Goal: Task Accomplishment & Management: Manage account settings

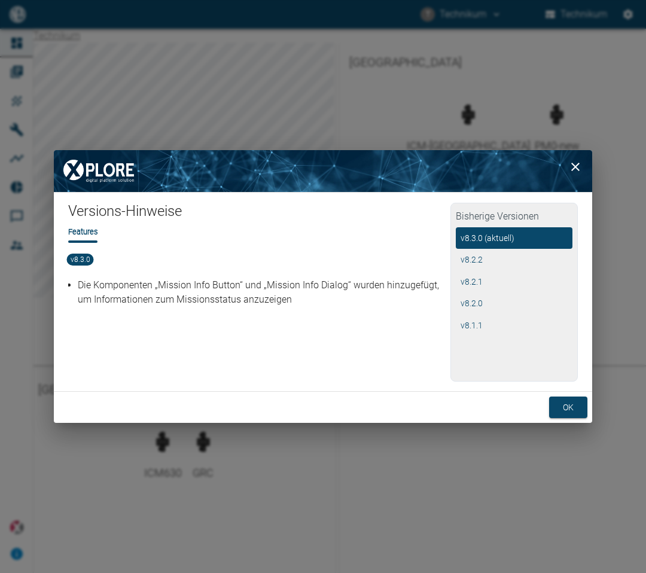
click at [575, 162] on icon "close" at bounding box center [575, 167] width 14 height 14
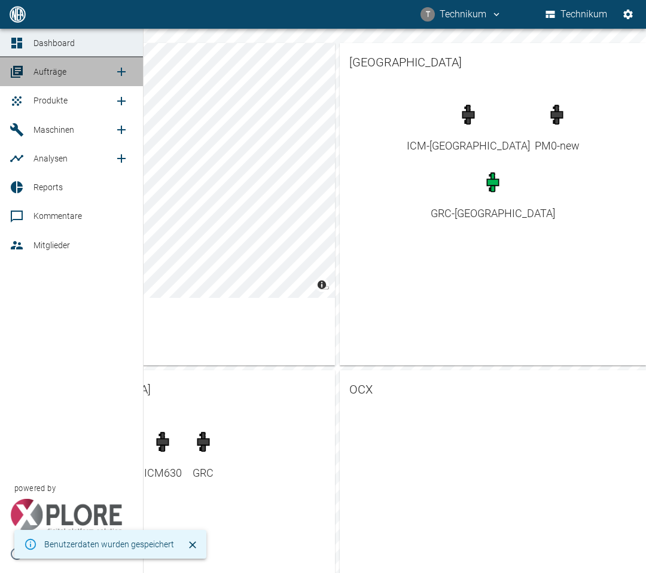
click at [50, 77] on span "Aufträge" at bounding box center [49, 72] width 33 height 10
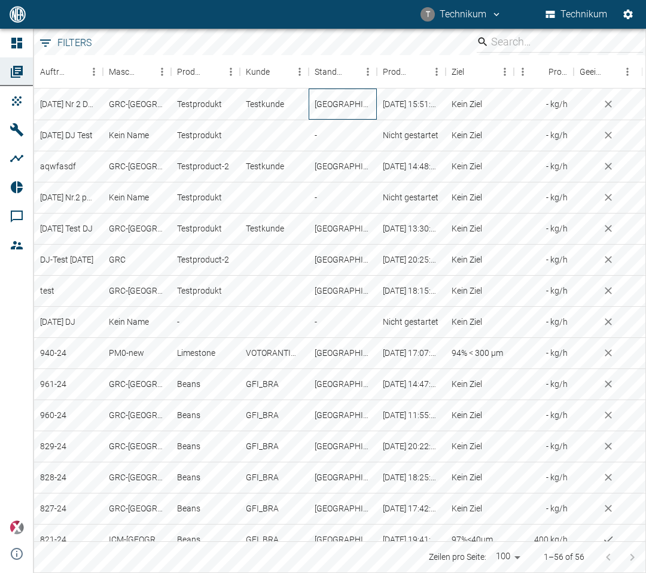
click at [373, 111] on div "[GEOGRAPHIC_DATA]" at bounding box center [343, 103] width 69 height 31
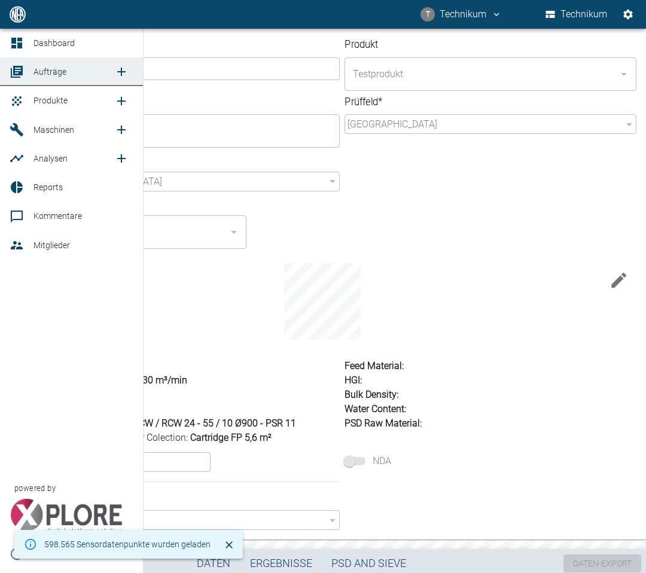
click at [22, 74] on li "Aufträge" at bounding box center [71, 71] width 143 height 29
click at [313, 222] on div "Nutzer ​" at bounding box center [287, 218] width 499 height 62
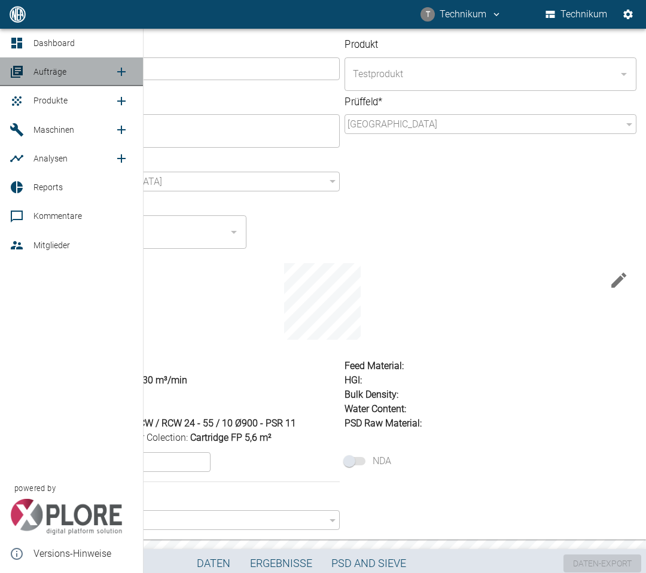
click at [57, 78] on span "Aufträge" at bounding box center [73, 72] width 81 height 14
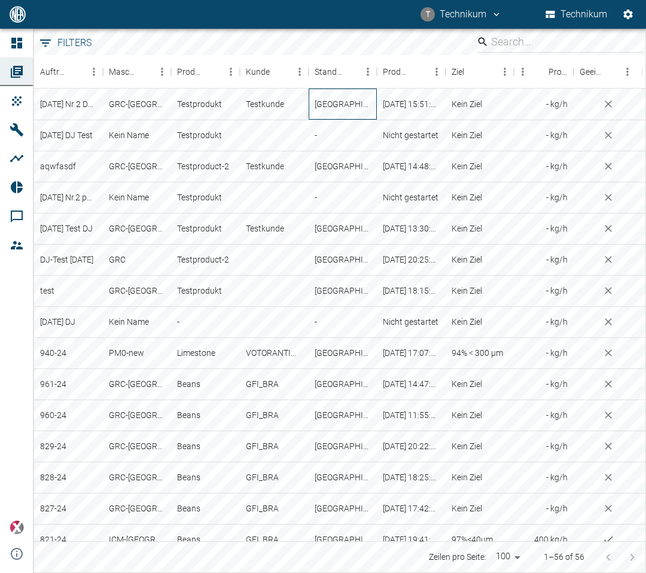
click at [349, 106] on div "[GEOGRAPHIC_DATA]" at bounding box center [343, 103] width 69 height 31
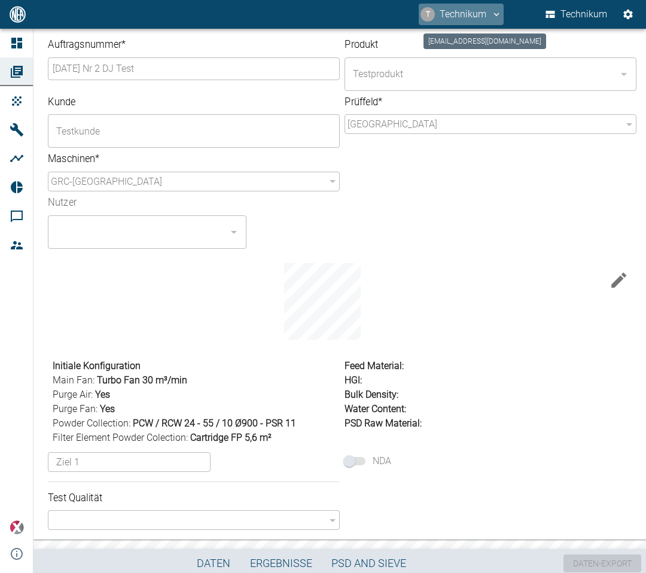
click at [475, 11] on button "T Technikum" at bounding box center [461, 15] width 85 height 22
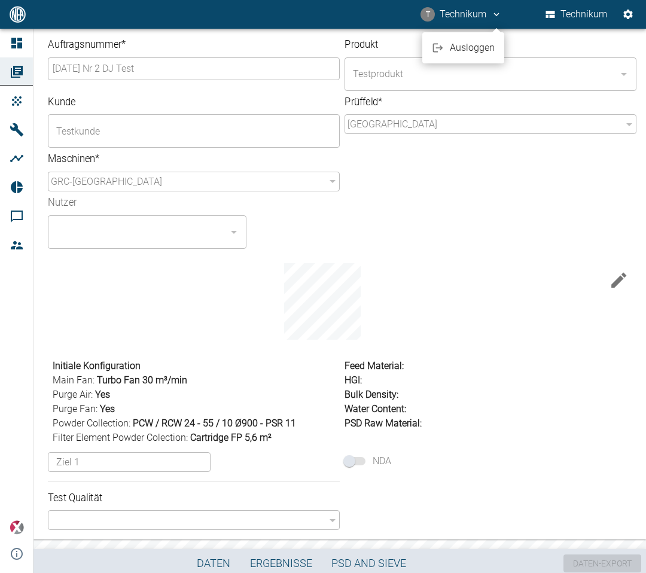
click at [469, 44] on span "Ausloggen" at bounding box center [472, 48] width 45 height 14
